Goal: Find specific page/section: Find specific page/section

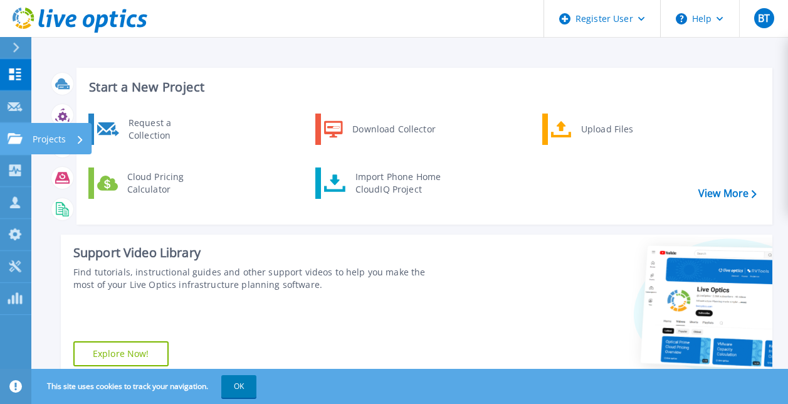
click at [16, 140] on icon at bounding box center [15, 138] width 15 height 11
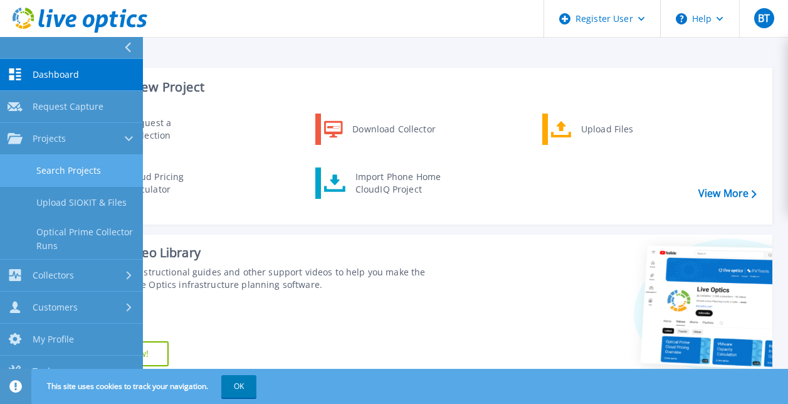
click at [73, 175] on link "Search Projects" at bounding box center [71, 171] width 143 height 32
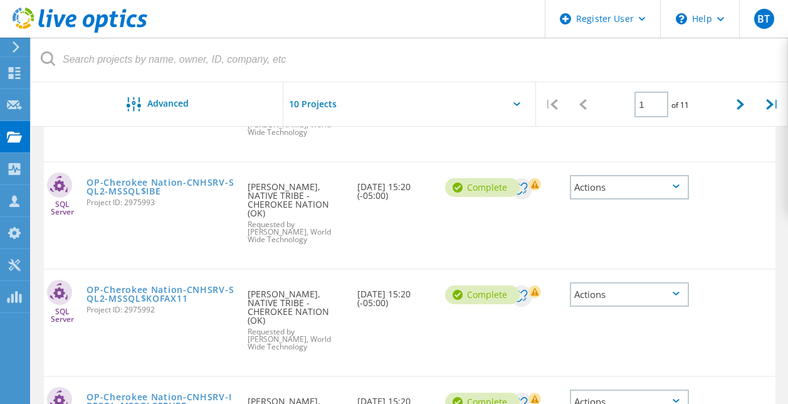
scroll to position [872, 0]
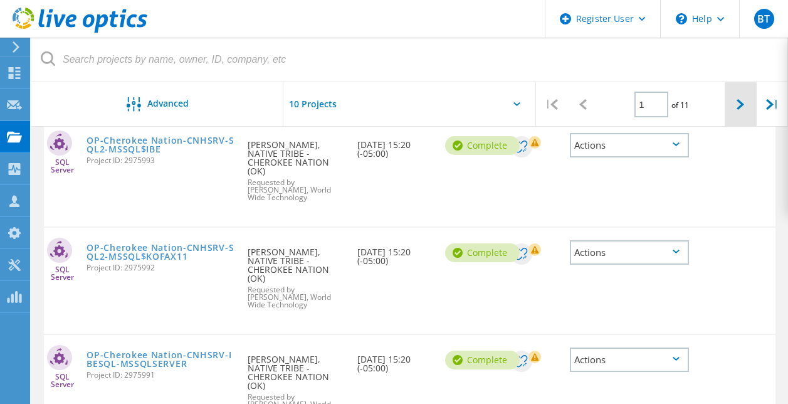
click at [736, 114] on div at bounding box center [740, 104] width 31 height 45
type input "2"
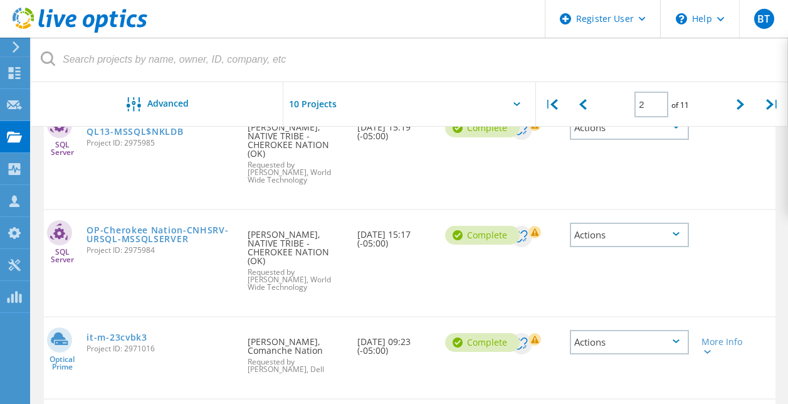
scroll to position [710, 0]
click at [134, 332] on link "it-m-23cvbk3" at bounding box center [117, 336] width 60 height 9
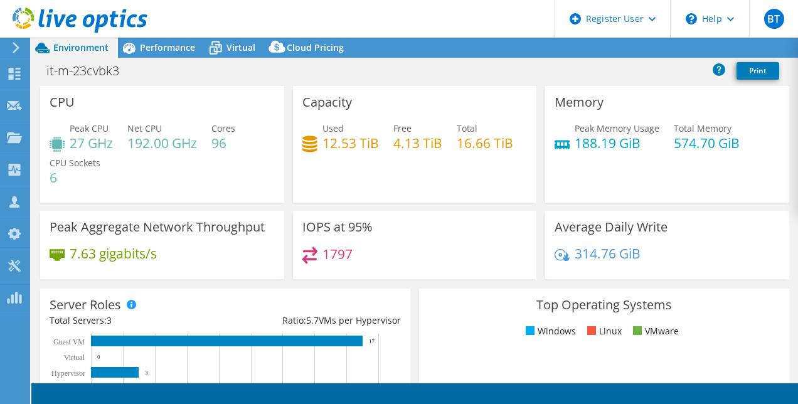
select select "USWest"
select select "USD"
